Goal: Find specific page/section: Find specific page/section

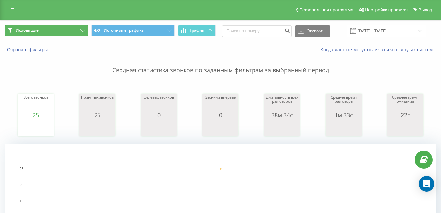
click at [65, 33] on button "Исходящие" at bounding box center [46, 31] width 83 height 12
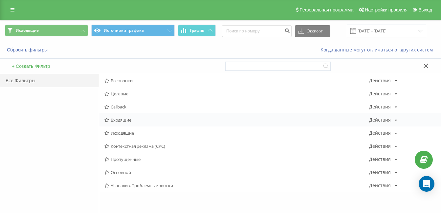
click at [136, 123] on div "Входящие Действия Редактировать Копировать Удалить По умолчанию Поделиться" at bounding box center [270, 120] width 342 height 13
click at [129, 121] on span "Входящие" at bounding box center [236, 120] width 265 height 5
